Goal: Task Accomplishment & Management: Manage account settings

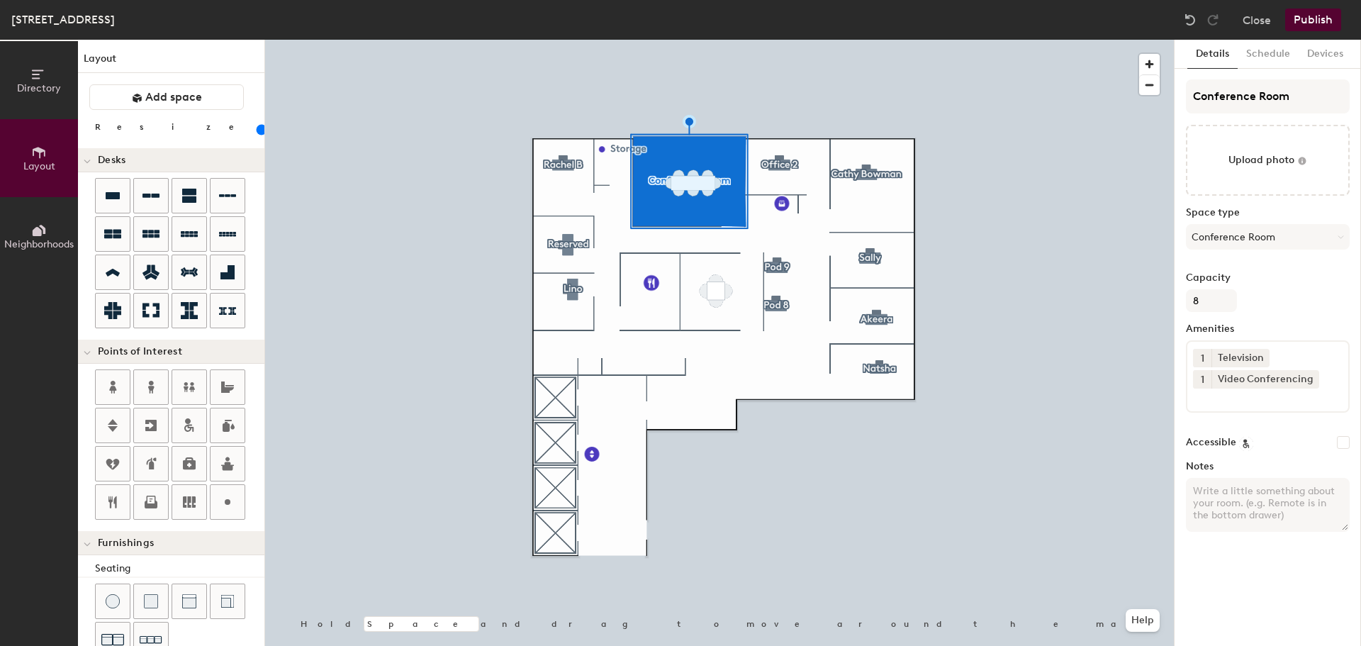
click at [1297, 20] on button "Publish" at bounding box center [1314, 20] width 56 height 23
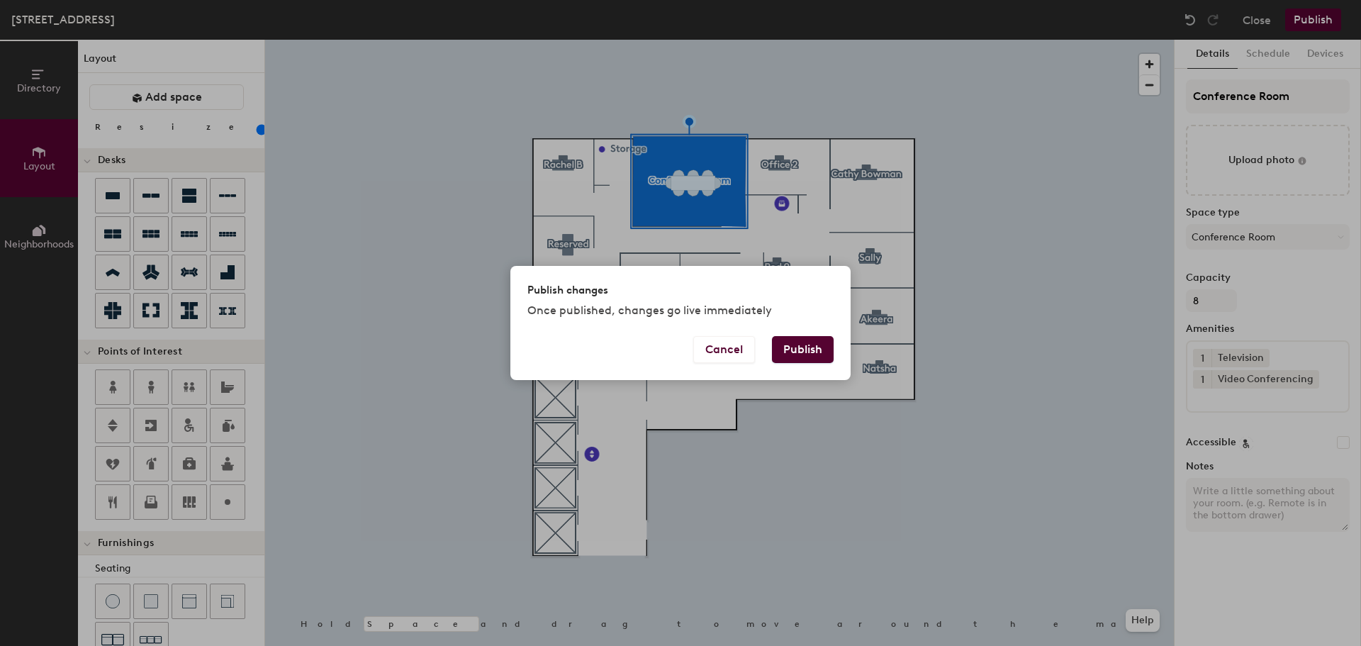
click at [805, 352] on button "Publish" at bounding box center [803, 349] width 62 height 27
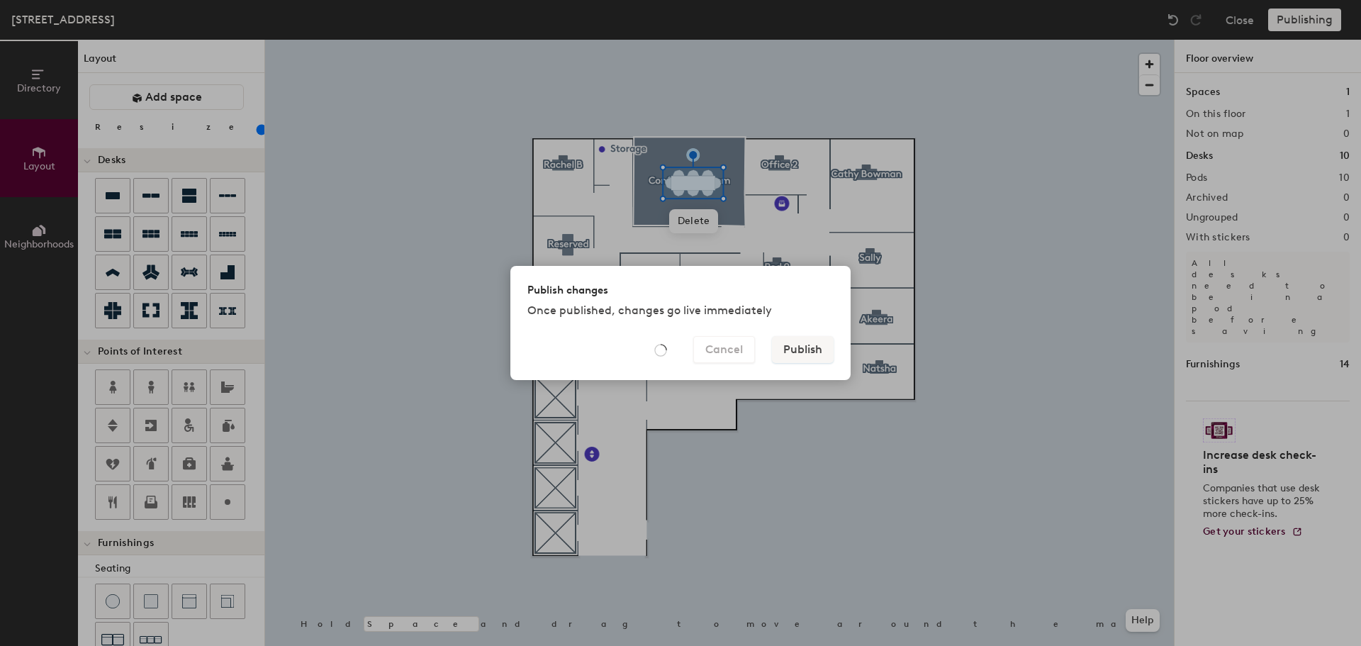
type input "20"
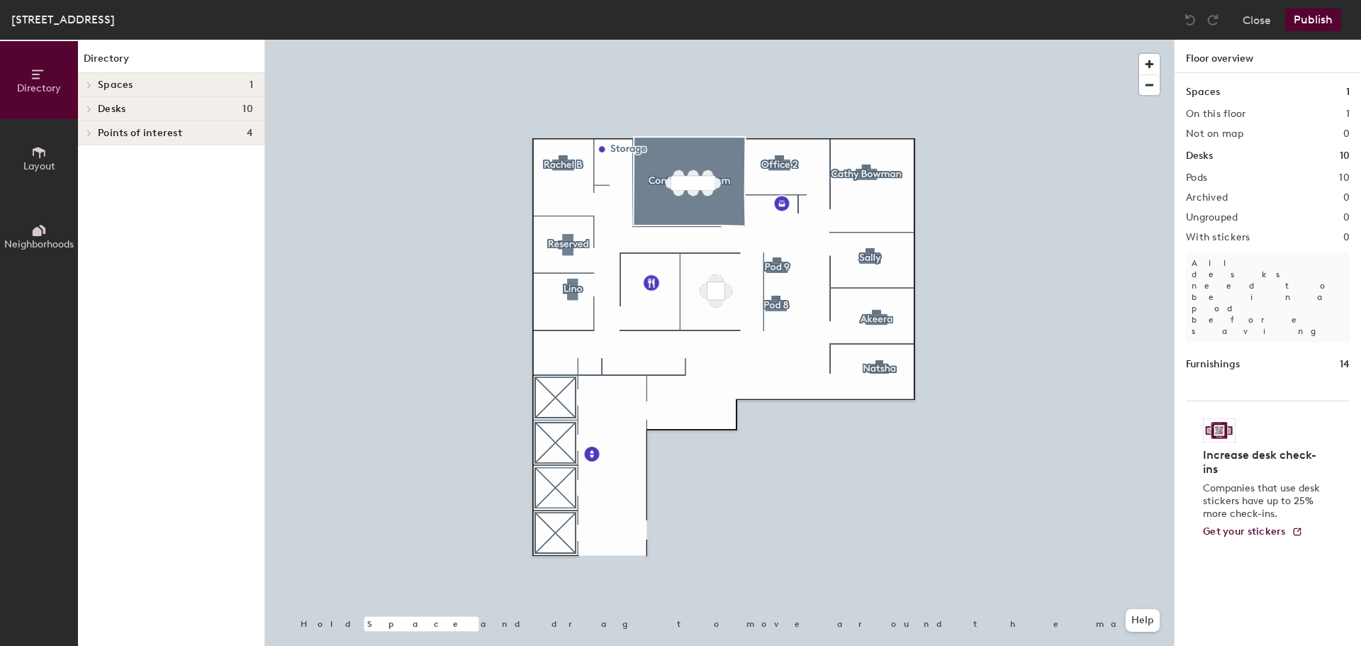
click at [129, 137] on span "Points of interest" at bounding box center [140, 133] width 84 height 11
click at [123, 111] on span "Desks" at bounding box center [112, 109] width 28 height 11
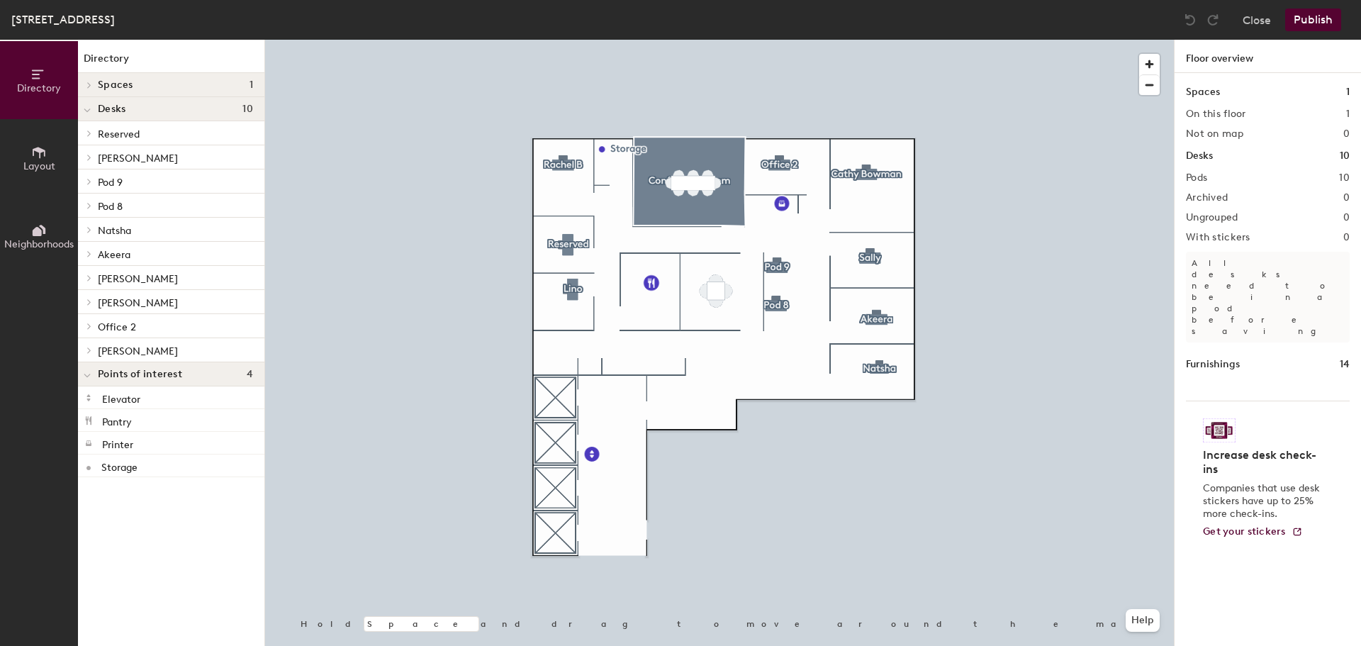
click at [140, 86] on h4 "Spaces 1" at bounding box center [175, 84] width 155 height 11
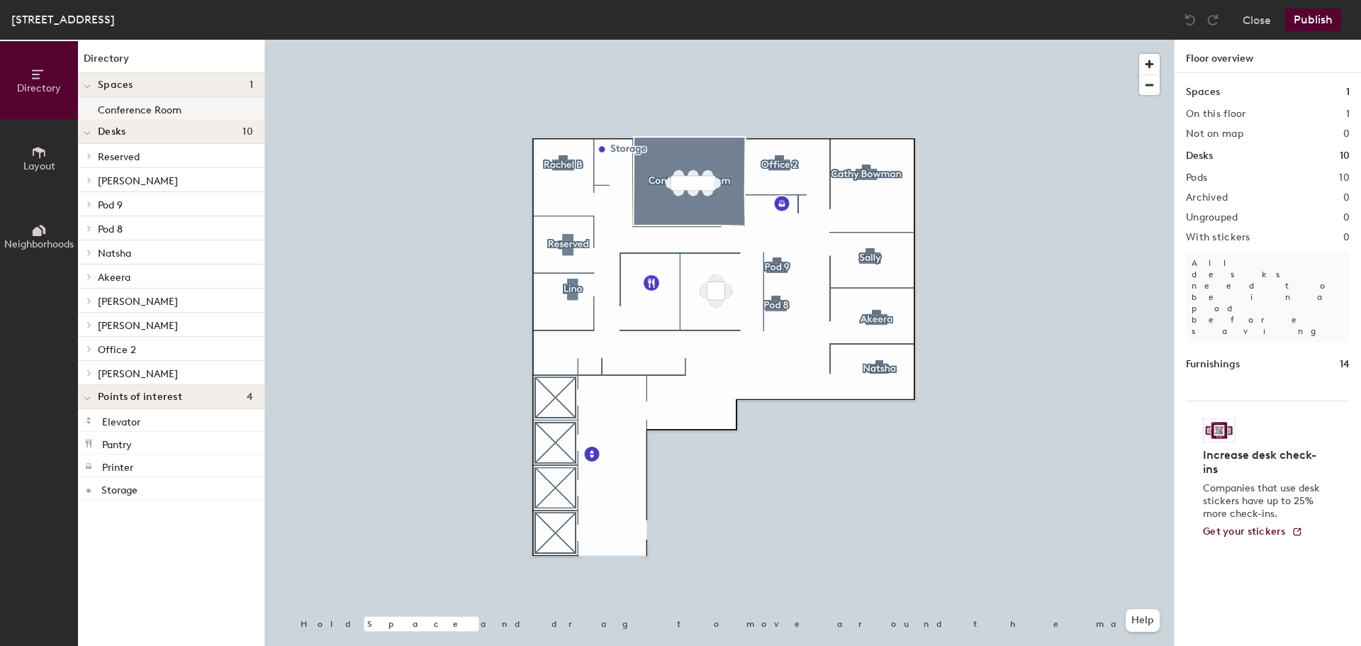
click at [140, 104] on p "Conference Room" at bounding box center [140, 108] width 84 height 16
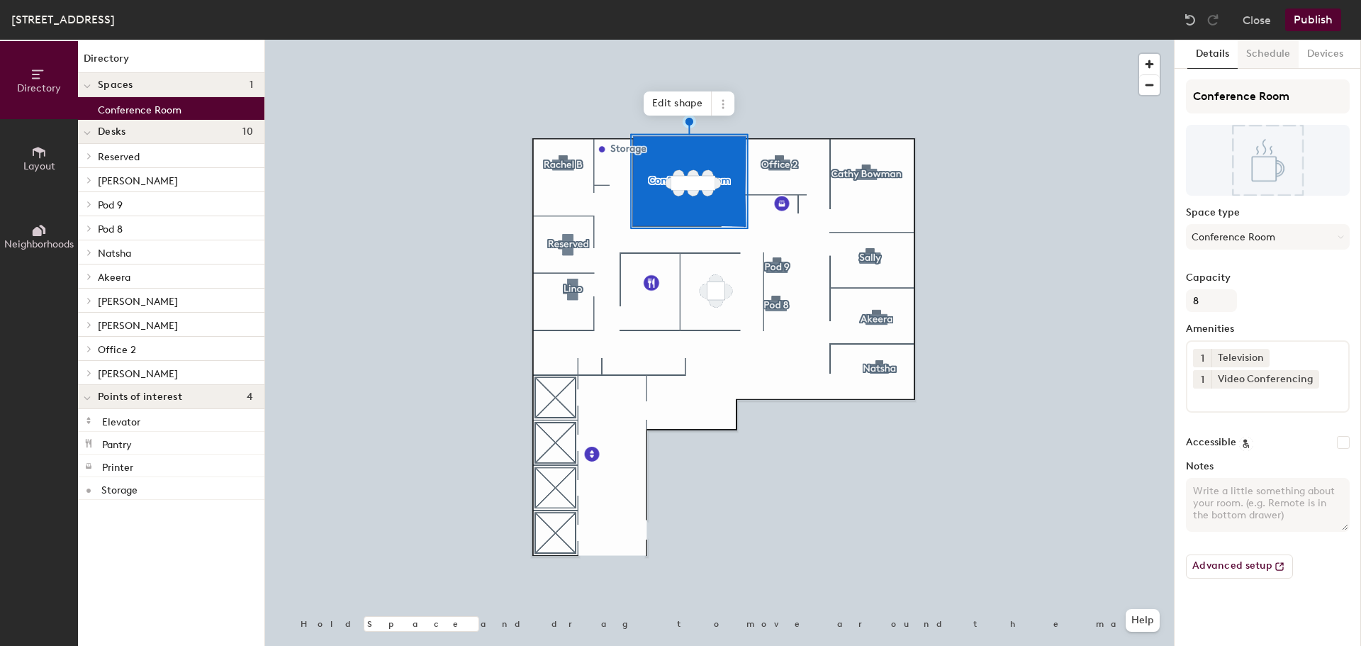
click at [1268, 65] on button "Schedule" at bounding box center [1268, 54] width 61 height 29
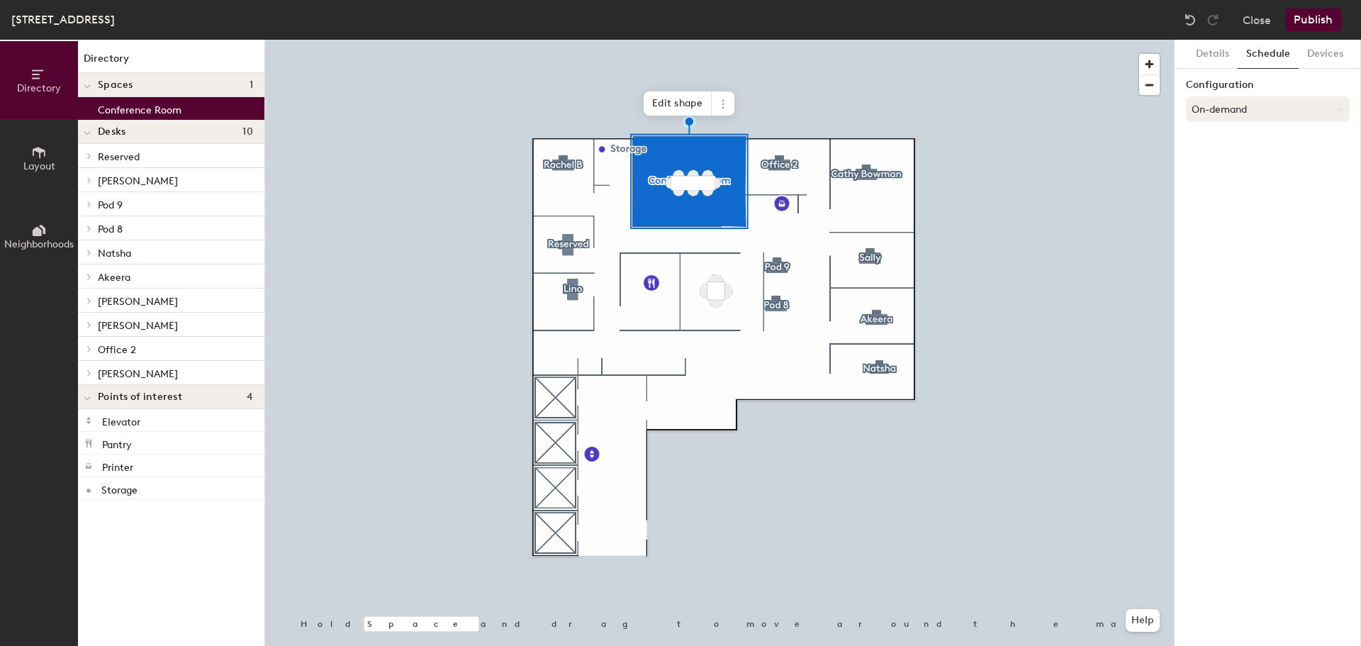
click at [1247, 106] on button "On-demand" at bounding box center [1268, 109] width 164 height 26
click at [1230, 170] on div "Scheduled" at bounding box center [1268, 165] width 162 height 21
click at [1319, 60] on button "Devices" at bounding box center [1325, 54] width 53 height 29
drag, startPoint x: 1290, startPoint y: 60, endPoint x: 1283, endPoint y: 50, distance: 11.8
click at [1288, 60] on button "Schedule" at bounding box center [1268, 54] width 61 height 29
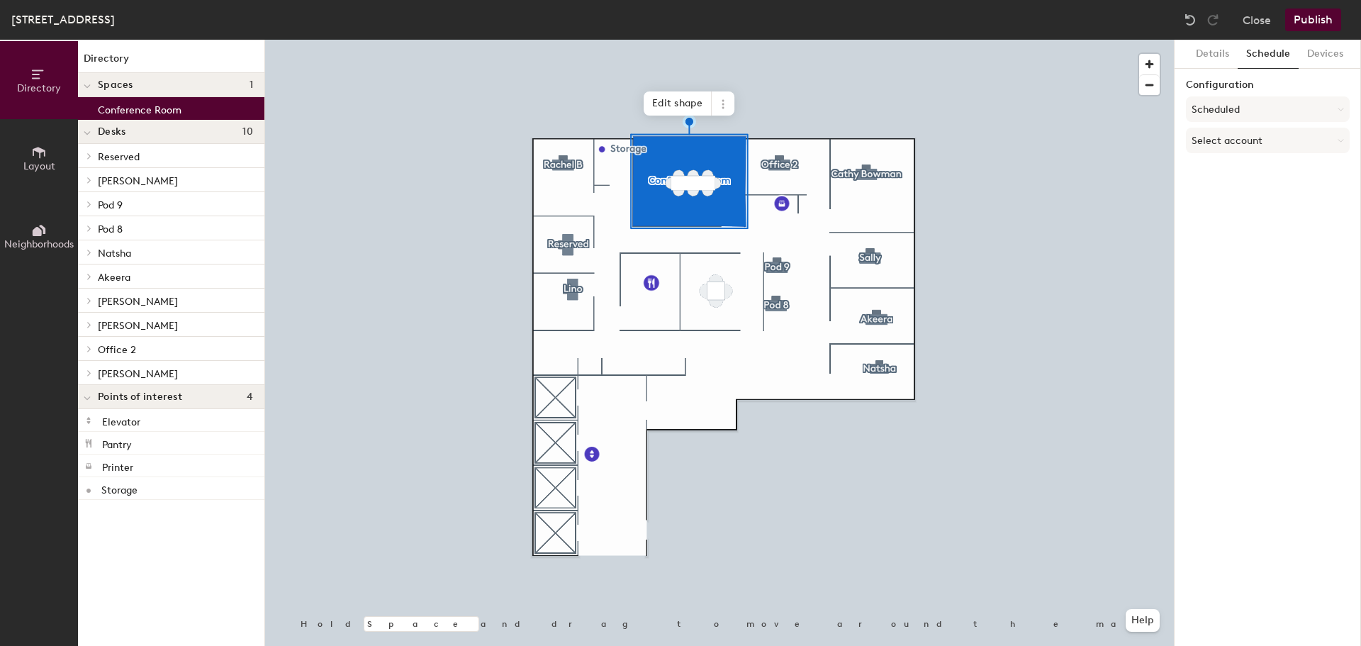
click at [1307, 22] on button "Publish" at bounding box center [1314, 20] width 56 height 23
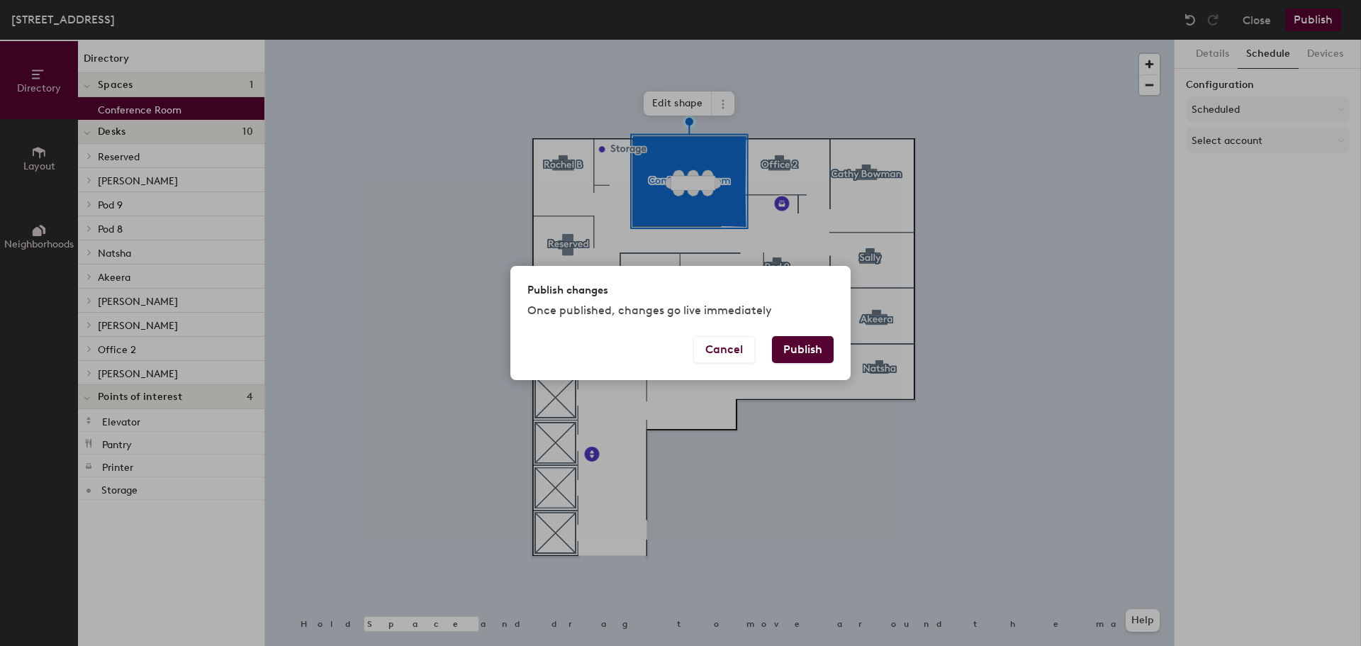
click at [1284, 204] on div "Publish changes Once published, changes go live immediately Cancel Publish" at bounding box center [680, 323] width 1361 height 646
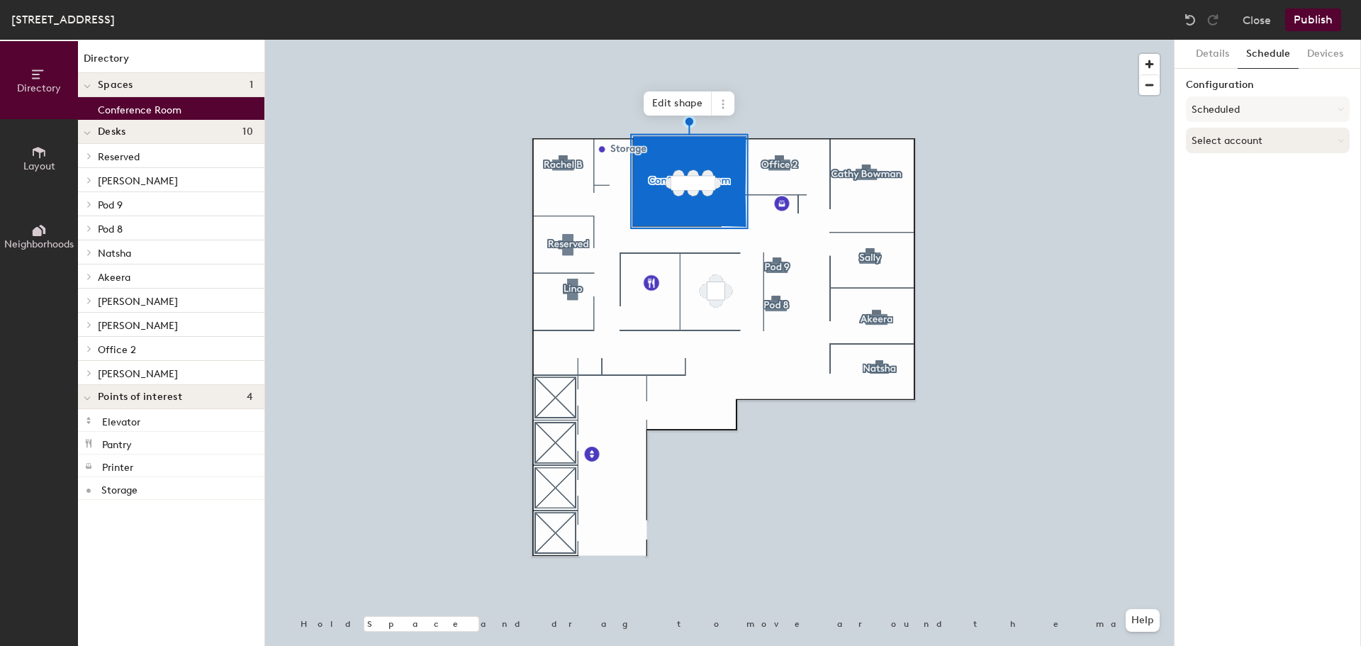
click at [1224, 137] on button "Select account" at bounding box center [1268, 141] width 164 height 26
click at [1247, 194] on div "Microsoft 365" at bounding box center [1268, 196] width 162 height 21
click at [1237, 191] on input at bounding box center [1268, 196] width 164 height 26
click at [1247, 138] on button "Microsoft 365" at bounding box center [1268, 141] width 164 height 26
